Goal: Task Accomplishment & Management: Complete application form

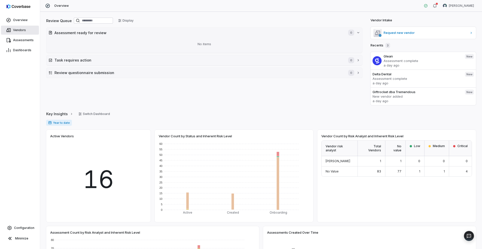
click at [24, 31] on span "Vendors" at bounding box center [19, 30] width 13 height 4
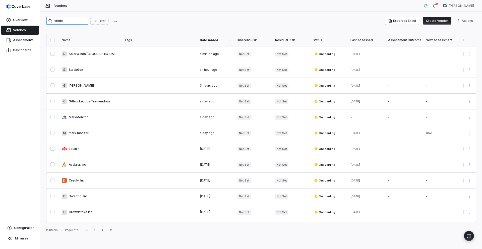
click at [82, 21] on input "search" at bounding box center [67, 21] width 42 height 8
click at [86, 53] on link at bounding box center [90, 54] width 63 height 16
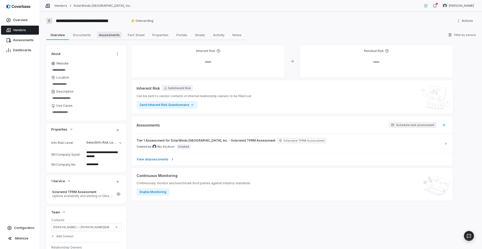
click at [112, 35] on span "Assessments" at bounding box center [109, 35] width 25 height 7
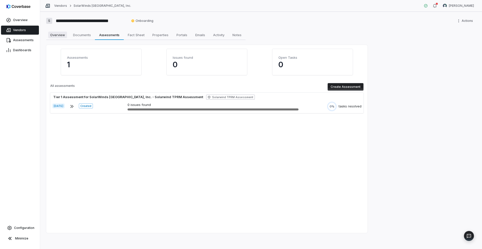
click at [60, 33] on span "Overview" at bounding box center [57, 35] width 19 height 7
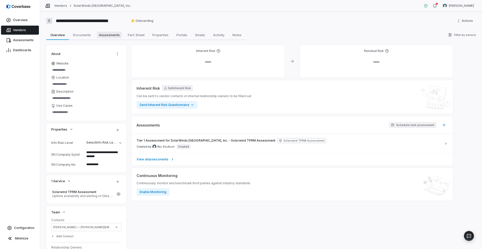
click at [105, 35] on span "Assessments" at bounding box center [109, 35] width 25 height 7
type textarea "*"
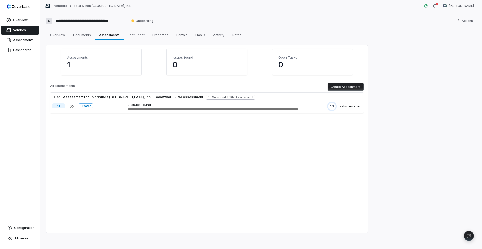
click at [340, 86] on button "Create Assessment" at bounding box center [345, 87] width 36 height 8
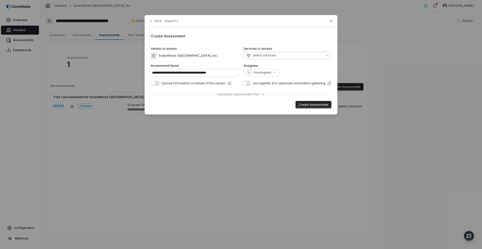
click at [324, 56] on button "Select services" at bounding box center [287, 56] width 88 height 8
click at [288, 39] on div "**********" at bounding box center [240, 64] width 193 height 99
click at [273, 73] on icon "button" at bounding box center [274, 72] width 2 height 2
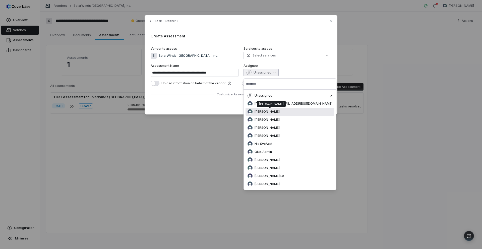
click at [267, 110] on span "[PERSON_NAME]" at bounding box center [266, 112] width 25 height 4
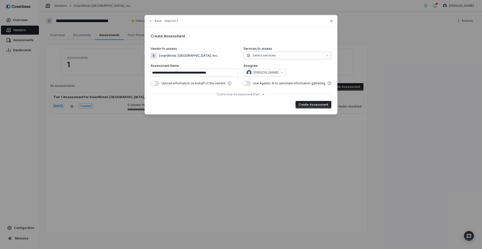
click at [317, 57] on button "Select services" at bounding box center [287, 56] width 88 height 8
click at [315, 37] on div "Create Assessment" at bounding box center [240, 33] width 181 height 9
click at [330, 20] on icon "button" at bounding box center [331, 21] width 4 height 4
type input "**********"
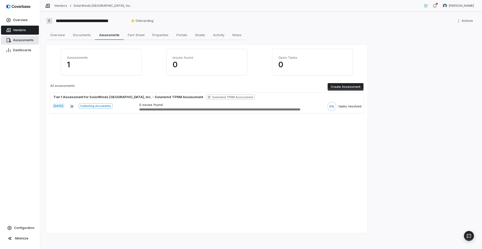
click at [20, 40] on span "Assessments" at bounding box center [23, 40] width 21 height 4
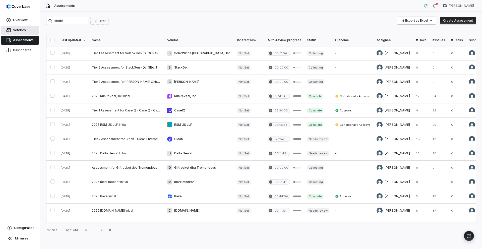
click at [21, 31] on span "Vendors" at bounding box center [19, 30] width 13 height 4
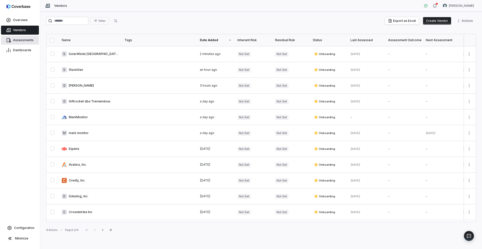
click at [29, 41] on span "Assessments" at bounding box center [23, 40] width 21 height 4
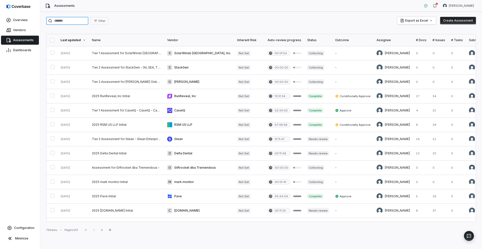
click at [69, 23] on input "search" at bounding box center [67, 21] width 42 height 8
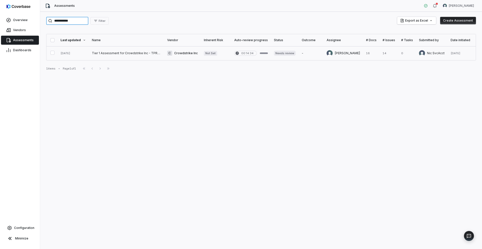
type input "**********"
click at [121, 50] on link at bounding box center [126, 53] width 75 height 14
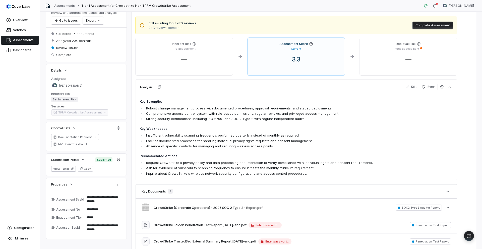
scroll to position [31, 0]
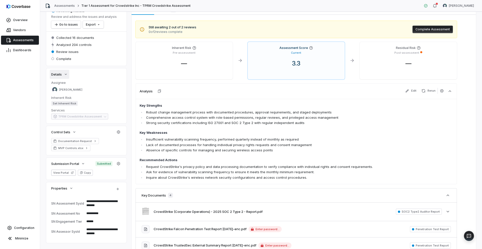
click at [66, 73] on icon "button" at bounding box center [66, 74] width 4 height 4
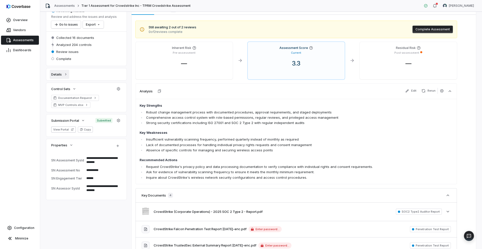
click at [66, 73] on icon "button" at bounding box center [66, 74] width 4 height 4
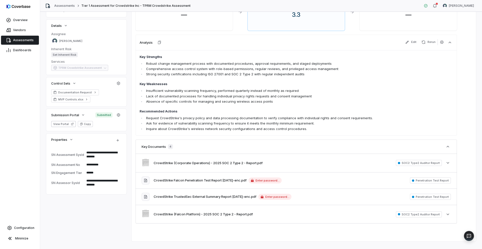
scroll to position [0, 0]
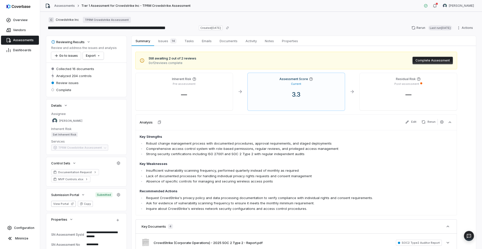
click at [17, 43] on link "Assessments" at bounding box center [20, 40] width 38 height 9
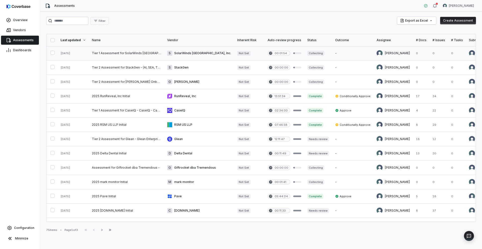
click at [141, 54] on link at bounding box center [126, 53] width 75 height 14
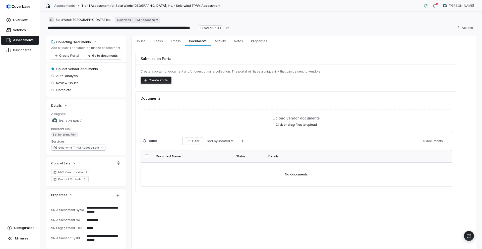
click at [81, 148] on span "Solarwind TPRM Assessment" at bounding box center [78, 148] width 41 height 4
click at [165, 80] on button "Create Portal" at bounding box center [155, 81] width 31 height 8
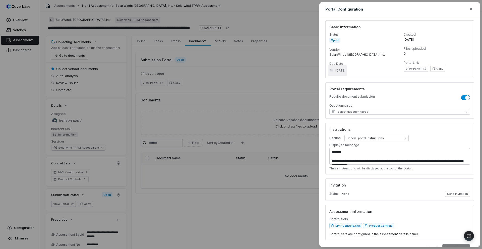
click at [332, 69] on icon "button" at bounding box center [331, 70] width 4 height 4
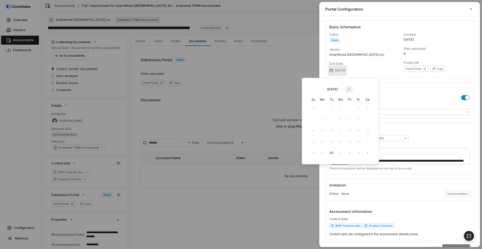
click at [351, 90] on icon "Go to next month" at bounding box center [349, 89] width 4 height 4
click at [331, 130] on button "14" at bounding box center [331, 130] width 9 height 9
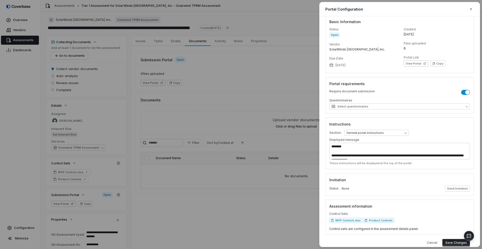
scroll to position [13, 0]
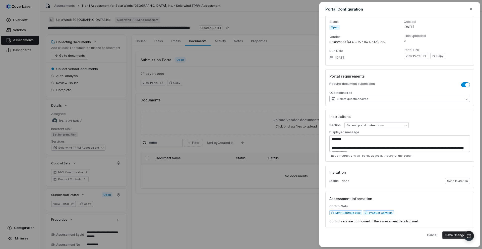
click at [410, 98] on button "Select questionnaires" at bounding box center [399, 99] width 140 height 6
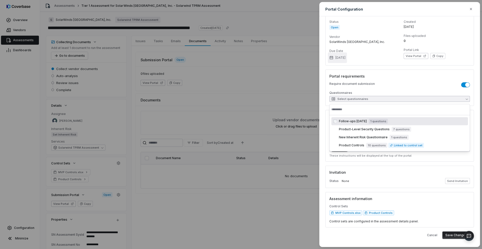
click at [331, 58] on icon "button" at bounding box center [331, 58] width 4 height 4
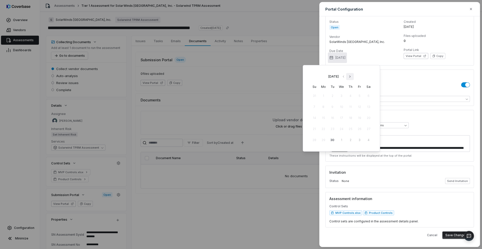
click at [352, 77] on icon "Go to next month" at bounding box center [350, 76] width 4 height 4
click at [332, 108] on button "7" at bounding box center [332, 106] width 9 height 9
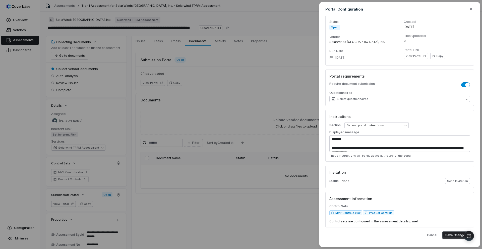
type textarea "*"
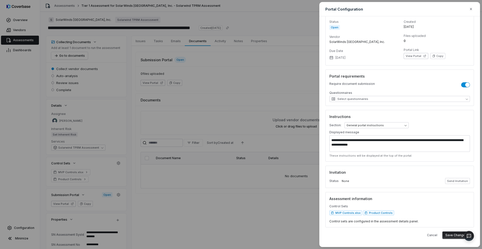
scroll to position [14, 0]
click at [451, 180] on button "Send Invitation" at bounding box center [457, 181] width 25 height 6
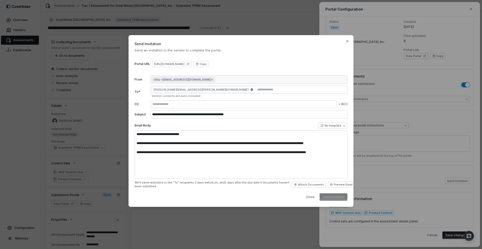
type textarea "**********"
click at [344, 126] on body "**********" at bounding box center [241, 124] width 482 height 249
select select "**********"
type input "**********"
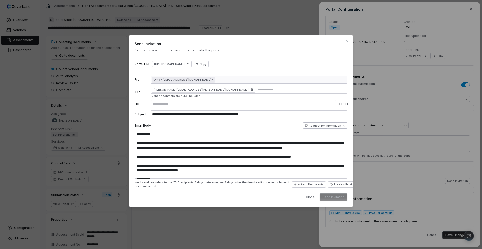
type textarea "**********"
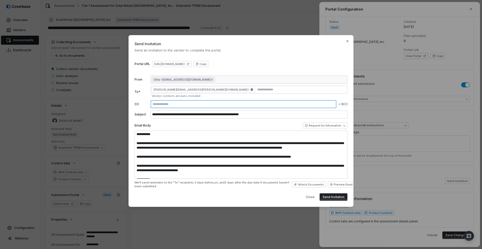
click at [209, 106] on input "text" at bounding box center [243, 104] width 184 height 4
type textarea "*"
type input "**********"
type textarea "*"
paste input "**********"
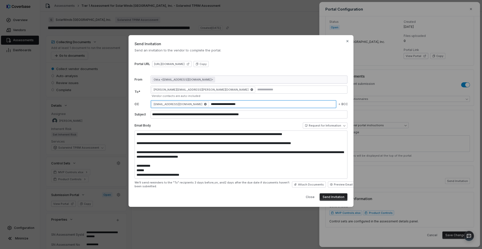
scroll to position [27, 0]
type input "**********"
click at [337, 185] on button "Preview Email" at bounding box center [341, 184] width 27 height 6
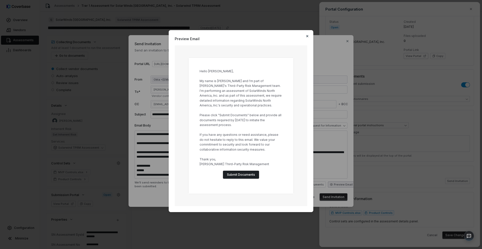
click at [306, 35] on icon "button" at bounding box center [307, 36] width 2 height 2
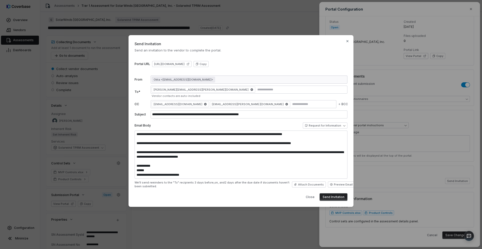
click at [335, 196] on button "Send Invitation" at bounding box center [333, 197] width 28 height 8
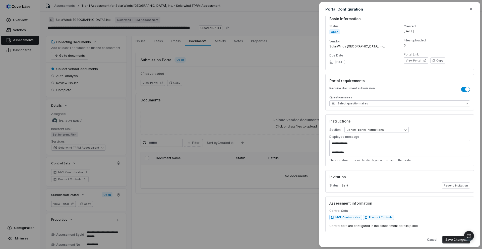
scroll to position [13, 0]
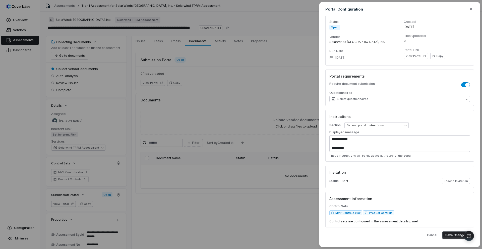
click at [450, 234] on button "Save Changes" at bounding box center [456, 235] width 28 height 8
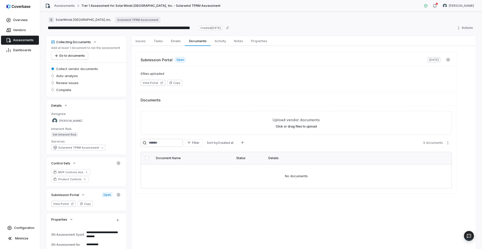
type textarea "*"
